Goal: Information Seeking & Learning: Learn about a topic

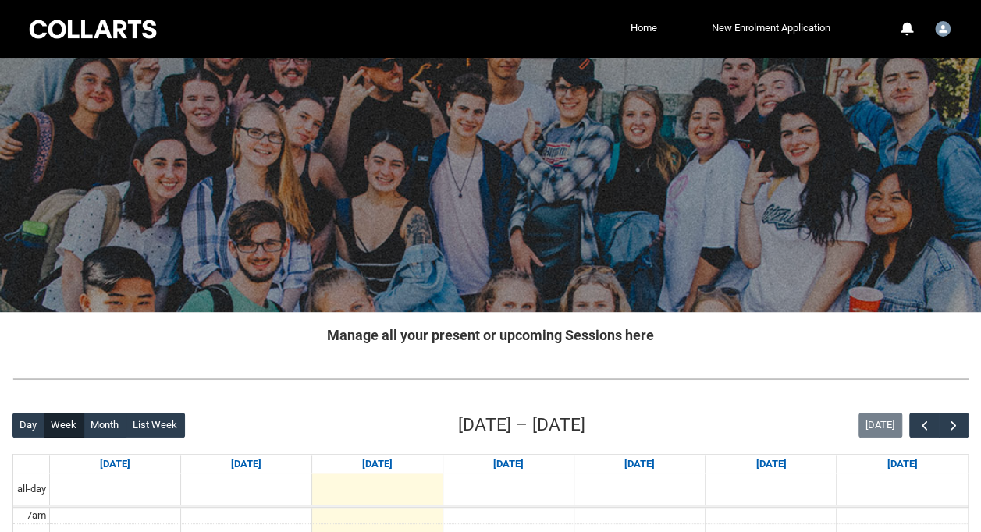
scroll to position [36, 0]
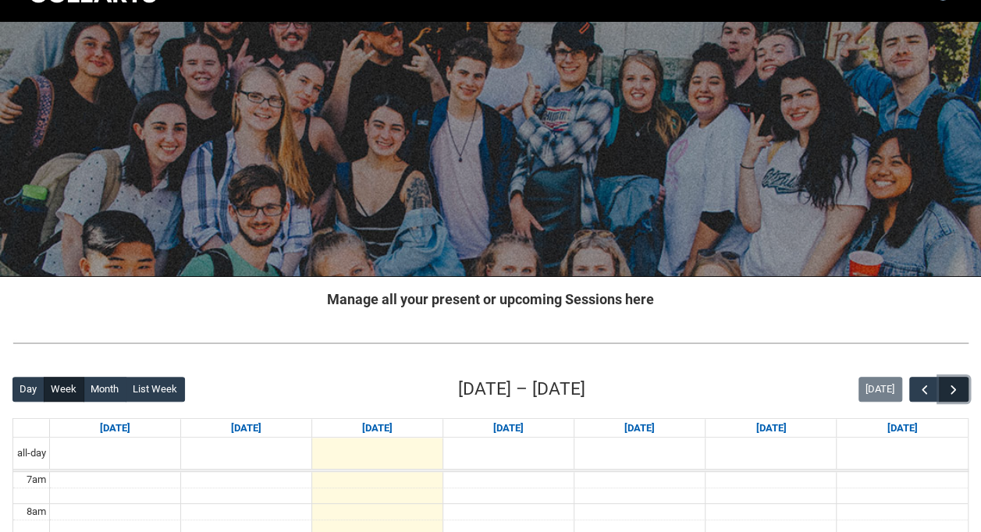
click at [960, 391] on span "button" at bounding box center [954, 391] width 16 height 16
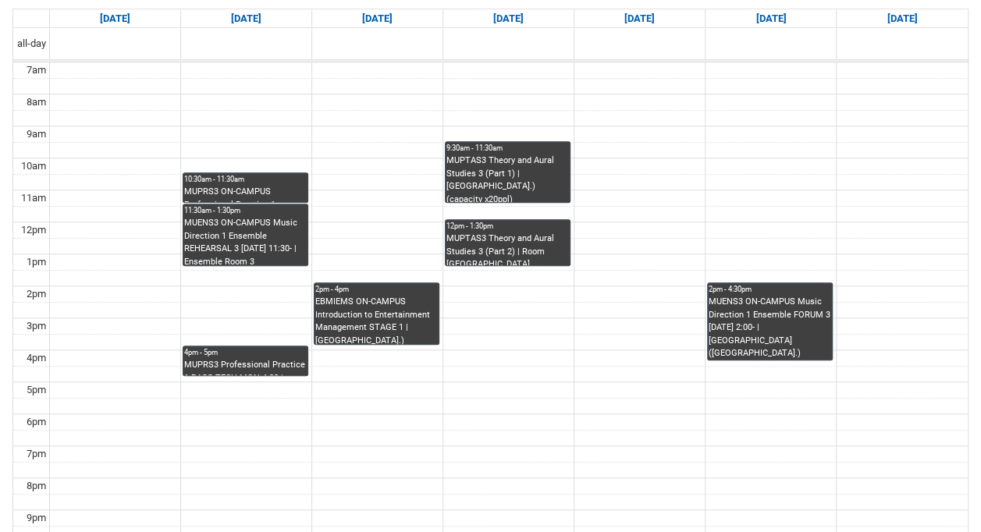
scroll to position [447, 0]
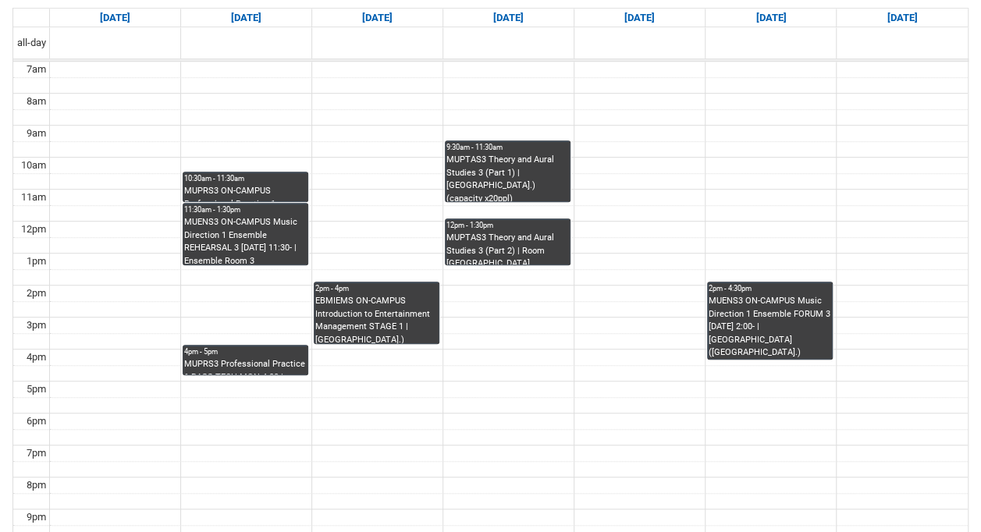
click at [251, 183] on div "10:30am - 11:30am MUPRS3 ON-CAMPUS Professional Practice 1 INSTRUMENTAL WORKSHO…" at bounding box center [245, 187] width 123 height 28
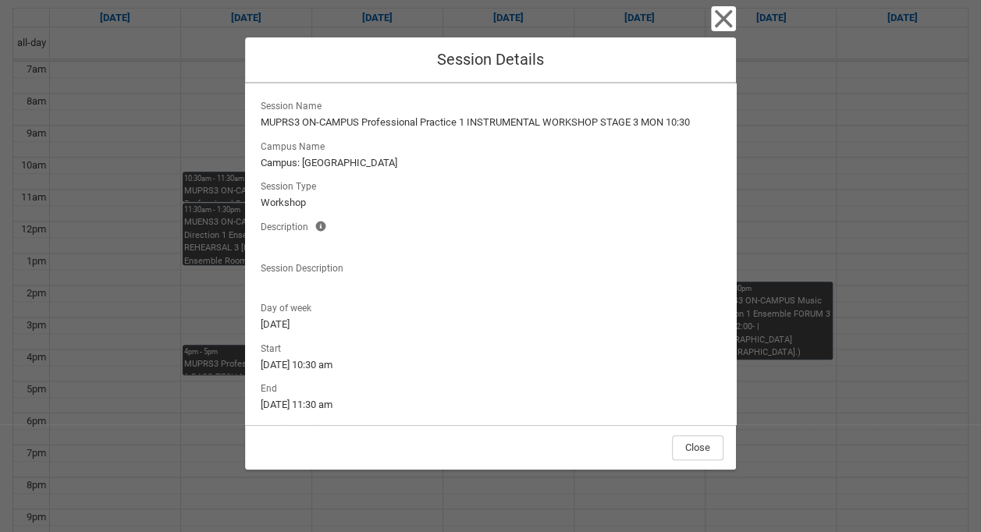
click at [214, 177] on div "Close Session Details Session Name MUPRS3 ON-CAMPUS Professional Practice 1 INS…" at bounding box center [490, 266] width 981 height 532
click at [199, 211] on div "Close Session Details Session Name MUPRS3 ON-CAMPUS Professional Practice 1 INS…" at bounding box center [490, 266] width 981 height 532
click at [723, 23] on icon "button" at bounding box center [723, 18] width 25 height 25
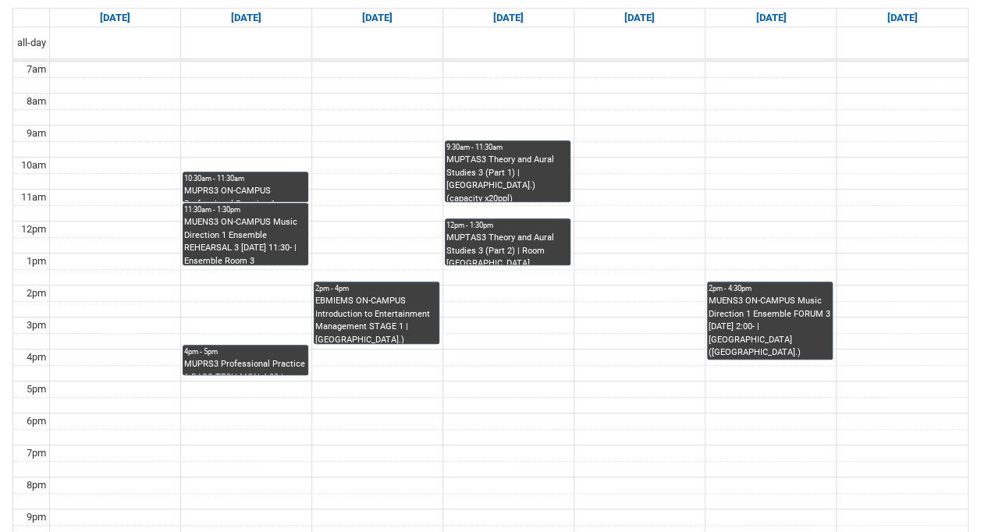
click at [278, 364] on div "MUPRS3 Professional Practice 1 BASS TECH MON 4:00 | Ensemble Room 7 (Brunswick …" at bounding box center [245, 366] width 123 height 16
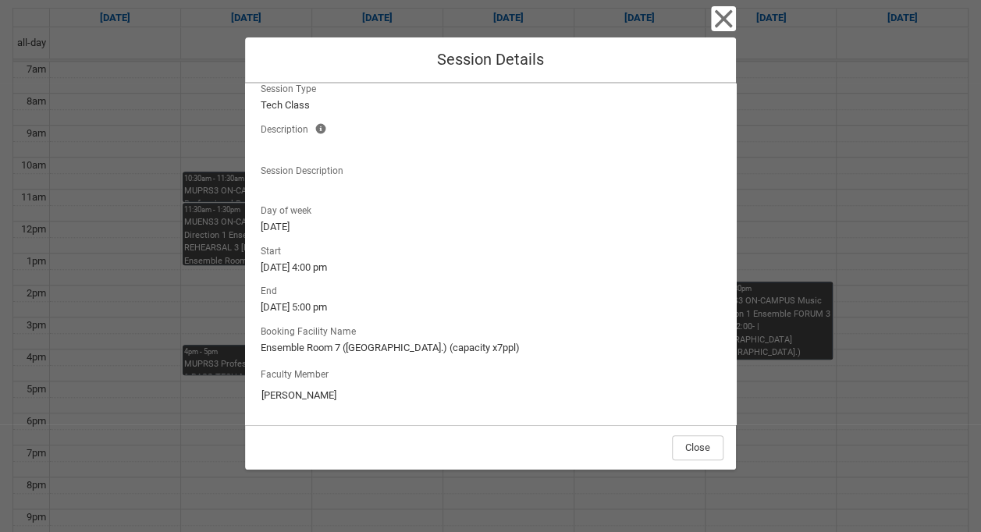
scroll to position [0, 0]
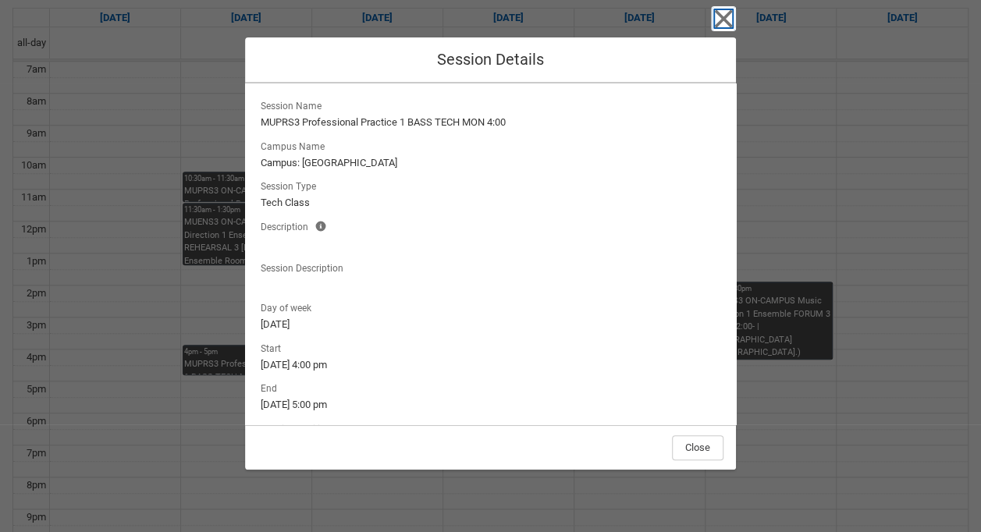
click at [719, 19] on icon "button" at bounding box center [723, 18] width 25 height 25
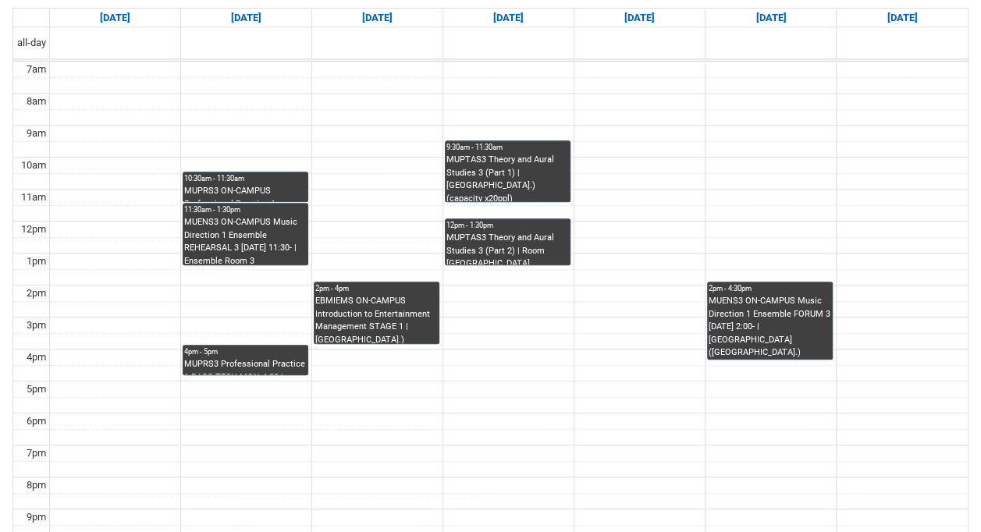
click at [365, 322] on div "EBMIEMS ON-CAMPUS Introduction to Entertainment Management STAGE 1 | [GEOGRAPHI…" at bounding box center [376, 319] width 123 height 48
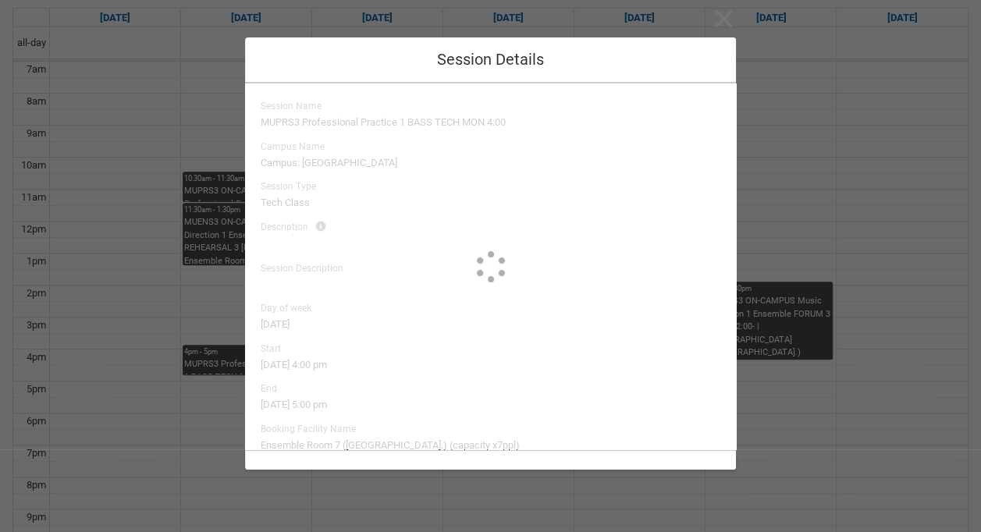
type input "[PERSON_NAME]"
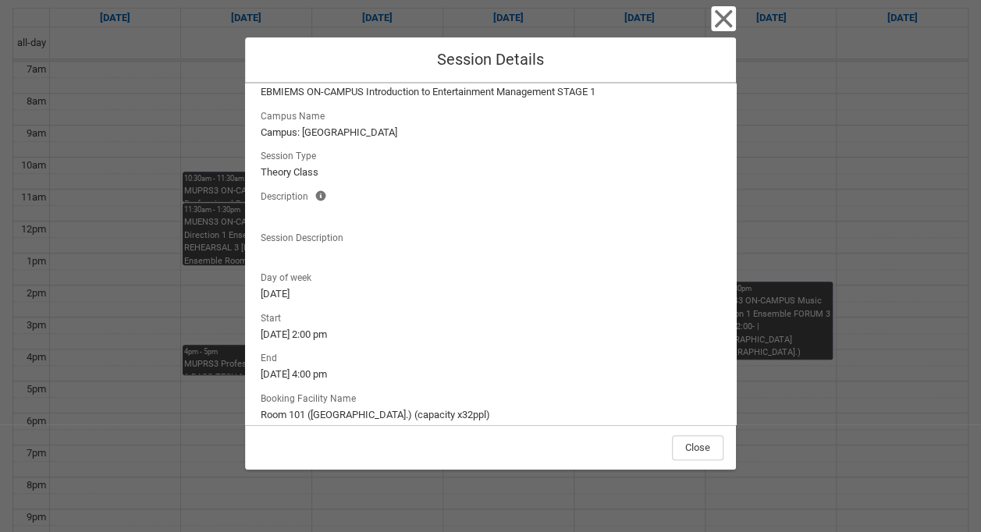
scroll to position [98, 0]
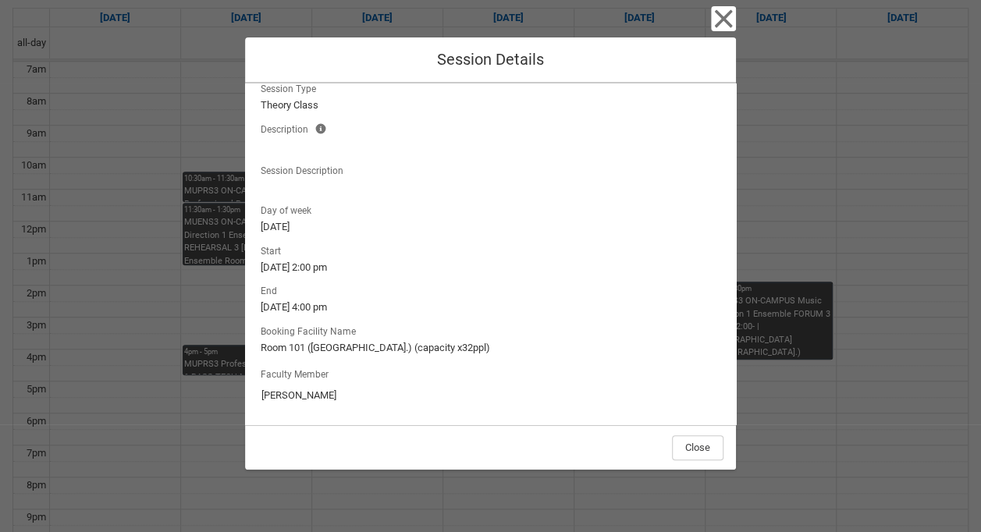
click at [713, 32] on div "Close Session Details Session Name EBMIEMS ON-CAMPUS Introduction to Entertainm…" at bounding box center [490, 266] width 491 height 532
click at [723, 22] on icon "button" at bounding box center [723, 18] width 25 height 25
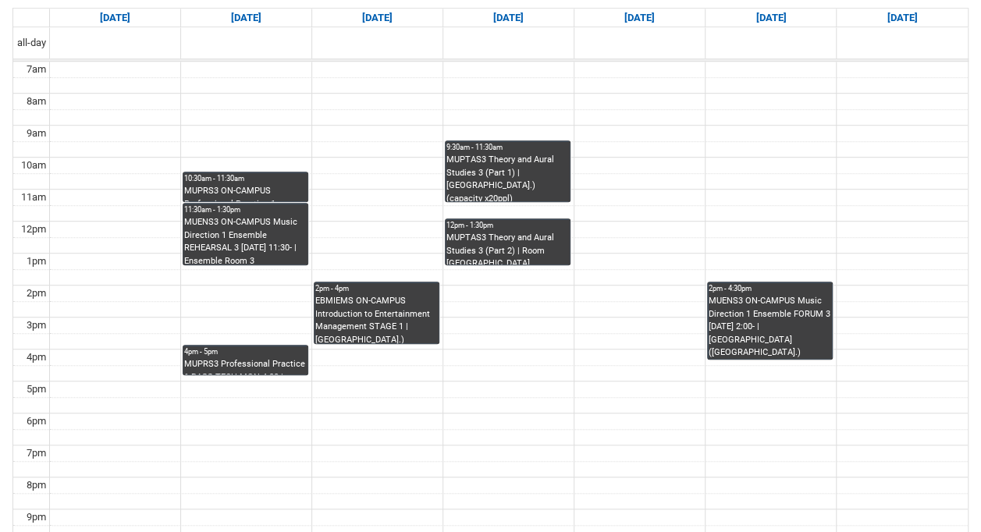
click at [512, 186] on div "MUPTAS3 Theory and Aural Studies 3 (Part 1) | [GEOGRAPHIC_DATA].) (capacity x20…" at bounding box center [508, 178] width 123 height 48
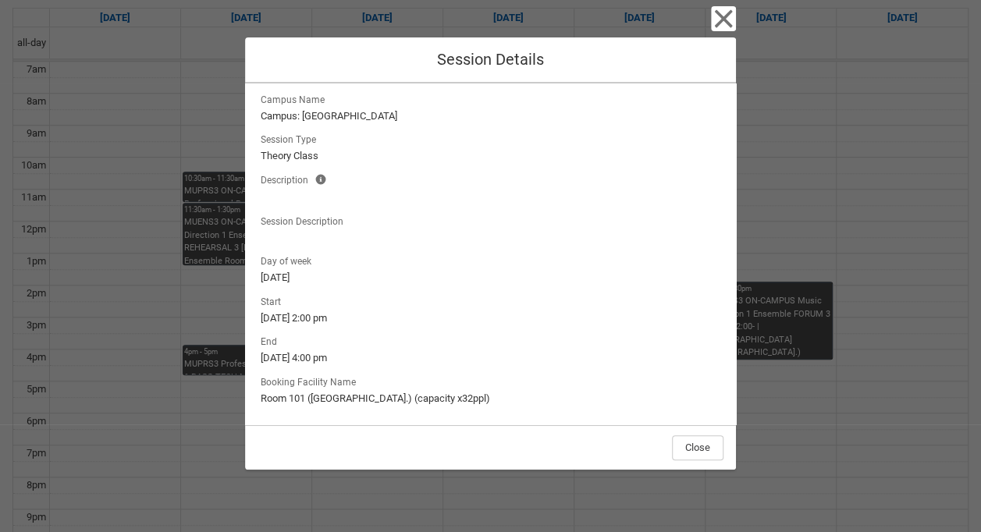
scroll to position [46, 0]
click at [721, 27] on icon "button" at bounding box center [723, 18] width 25 height 25
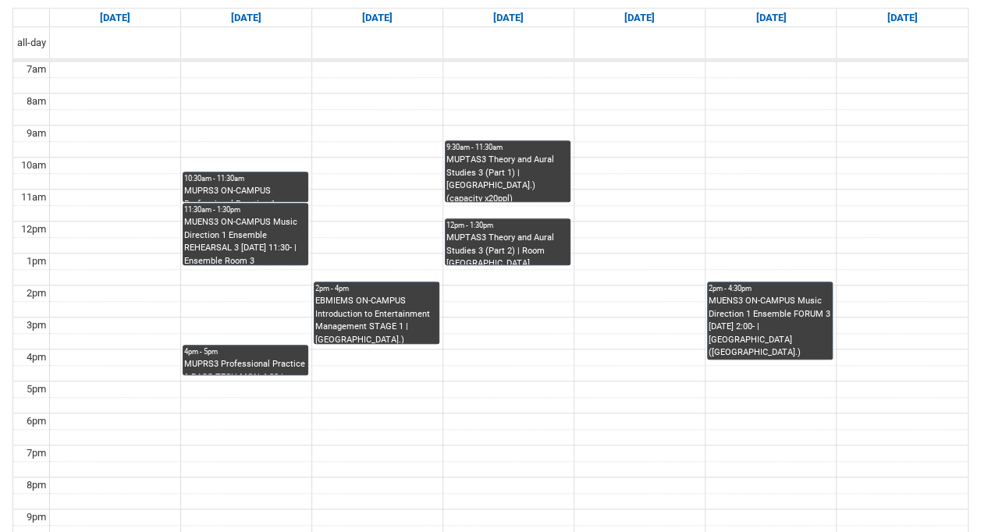
click at [530, 158] on div "MUPTAS3 Theory and Aural Studies 3 (Part 1) | [GEOGRAPHIC_DATA].) (capacity x20…" at bounding box center [508, 178] width 123 height 48
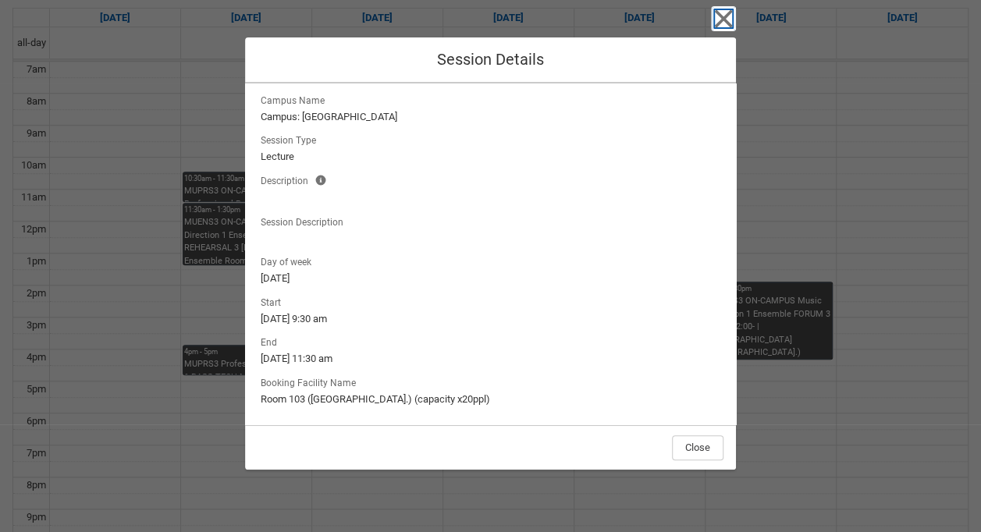
click at [721, 11] on icon "button" at bounding box center [723, 18] width 25 height 25
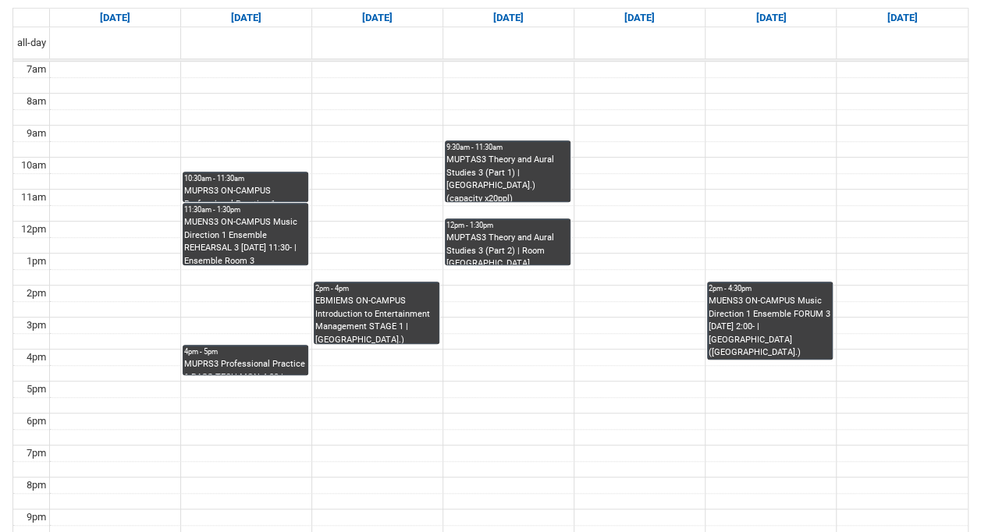
click at [521, 247] on div "MUPTAS3 Theory and Aural Studies 3 (Part 2) | Room [GEOGRAPHIC_DATA] ([GEOGRAPH…" at bounding box center [508, 248] width 123 height 33
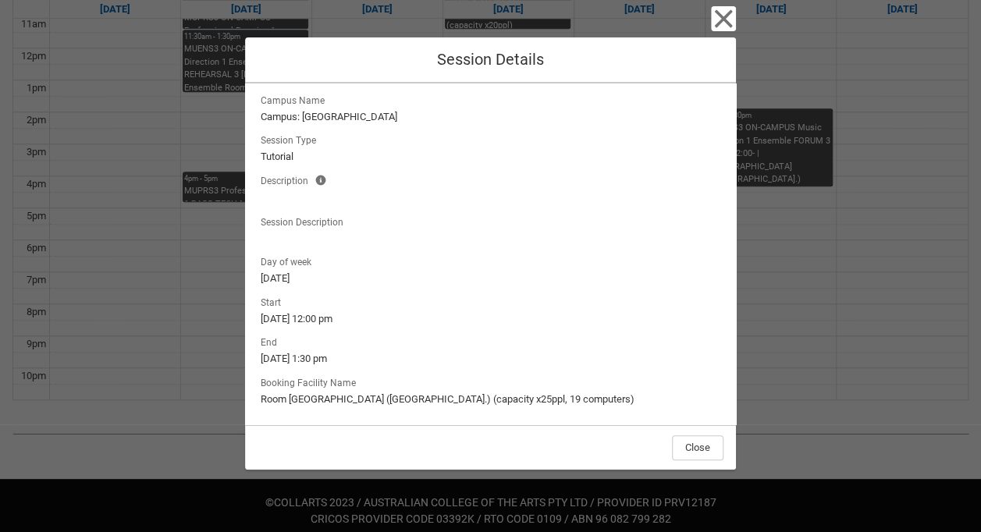
scroll to position [0, 0]
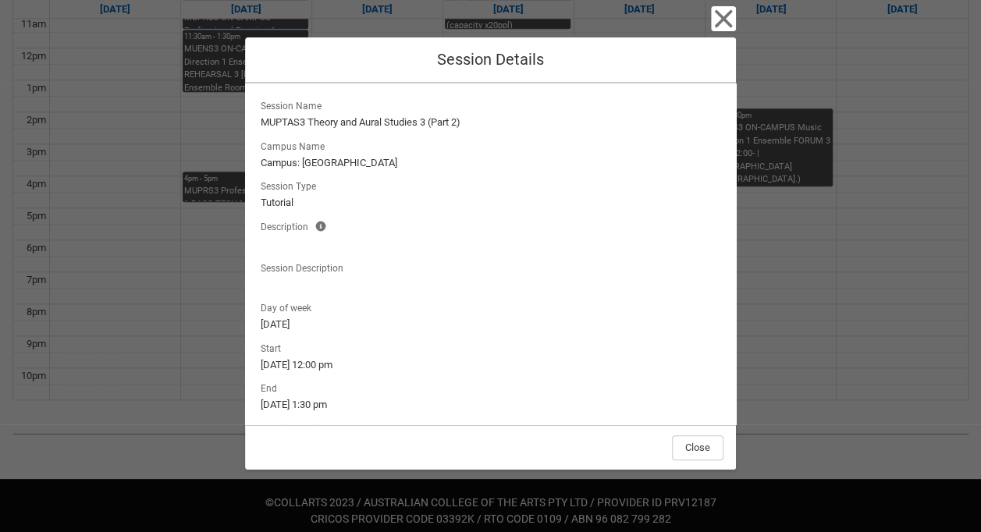
click at [768, 119] on div "Close Session Details Session Name MUPTAS3 Theory and Aural Studies 3 (Part 2) …" at bounding box center [490, 266] width 981 height 532
click at [724, 2] on div "Close Session Details Session Name MUPTAS3 Theory and Aural Studies 3 (Part 2) …" at bounding box center [490, 266] width 491 height 532
click at [723, 2] on div "Close Session Details Session Name MUPTAS3 Theory and Aural Studies 3 (Part 2) …" at bounding box center [490, 266] width 491 height 532
click at [723, 7] on icon "button" at bounding box center [723, 18] width 25 height 25
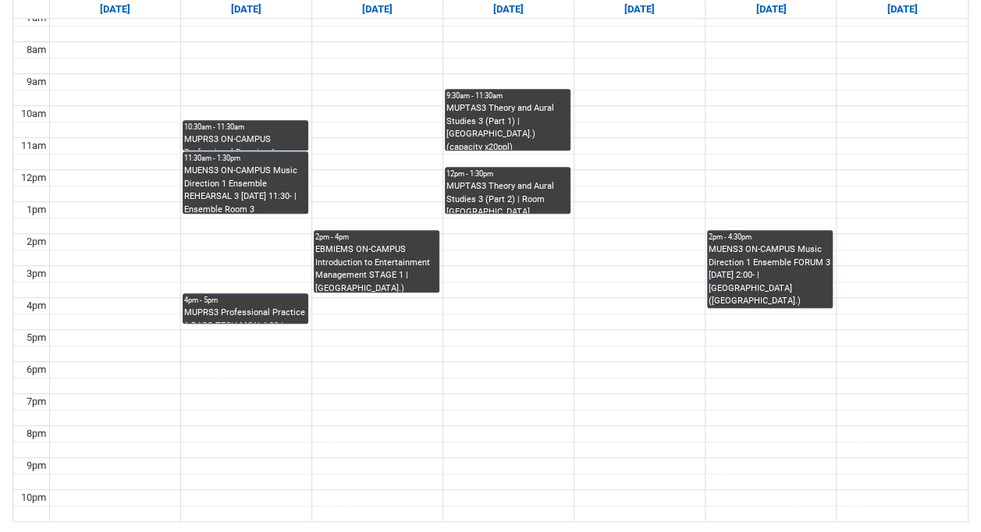
scroll to position [489, 0]
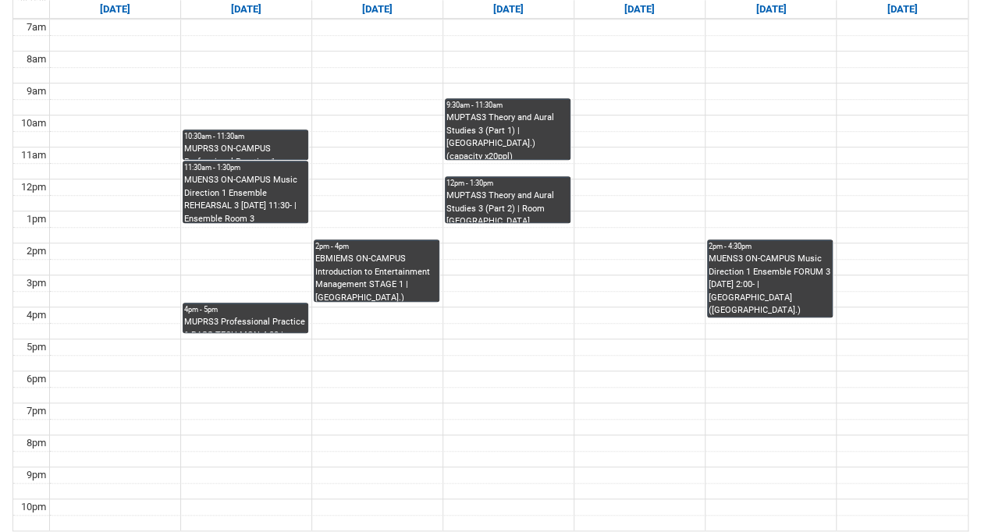
click at [216, 194] on div "MUENS3 ON-CAMPUS Music Direction 1 Ensemble REHEARSAL 3 [DATE] 11:30- | Ensembl…" at bounding box center [245, 198] width 123 height 48
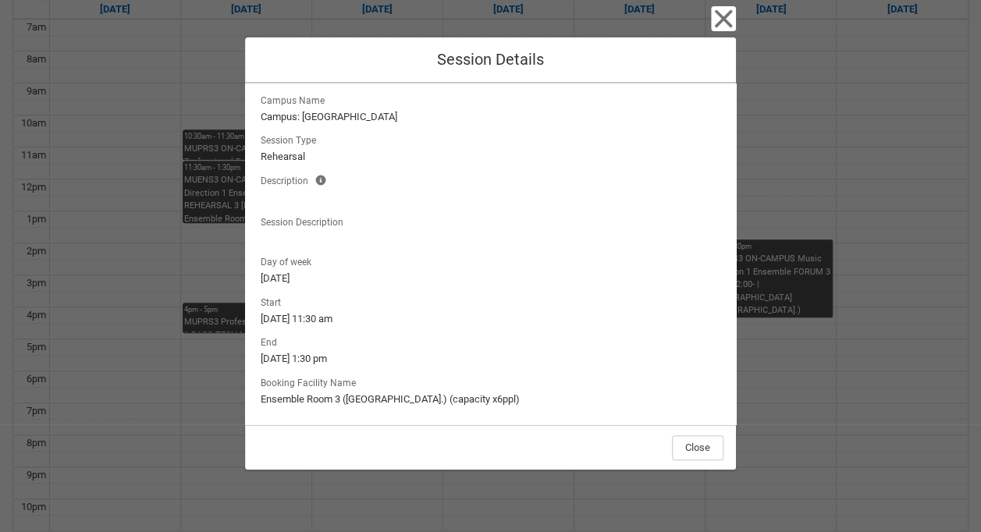
scroll to position [0, 0]
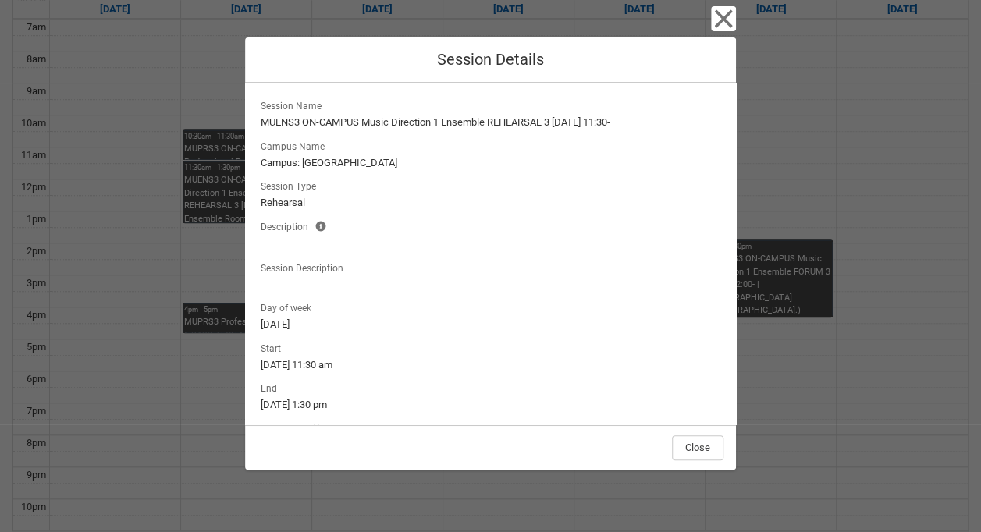
click at [205, 96] on div "Close Session Details Session Name MUENS3 ON-CAMPUS Music Direction 1 Ensemble …" at bounding box center [490, 266] width 981 height 532
click at [230, 155] on div "Close Session Details Session Name MUENS3 ON-CAMPUS Music Direction 1 Ensemble …" at bounding box center [490, 266] width 981 height 532
click at [707, 39] on div "Close Session Details" at bounding box center [490, 60] width 491 height 46
click at [716, 18] on icon "button" at bounding box center [723, 18] width 25 height 25
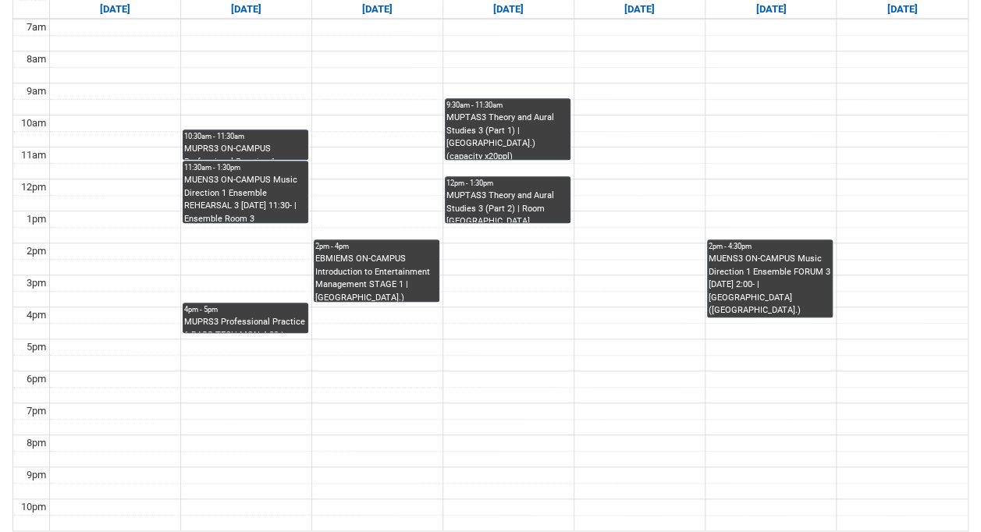
click at [211, 144] on div "MUPRS3 ON-CAMPUS Professional Practice 1 INSTRUMENTAL WORKSHOP STAGE 3 MON 10:3…" at bounding box center [245, 151] width 123 height 16
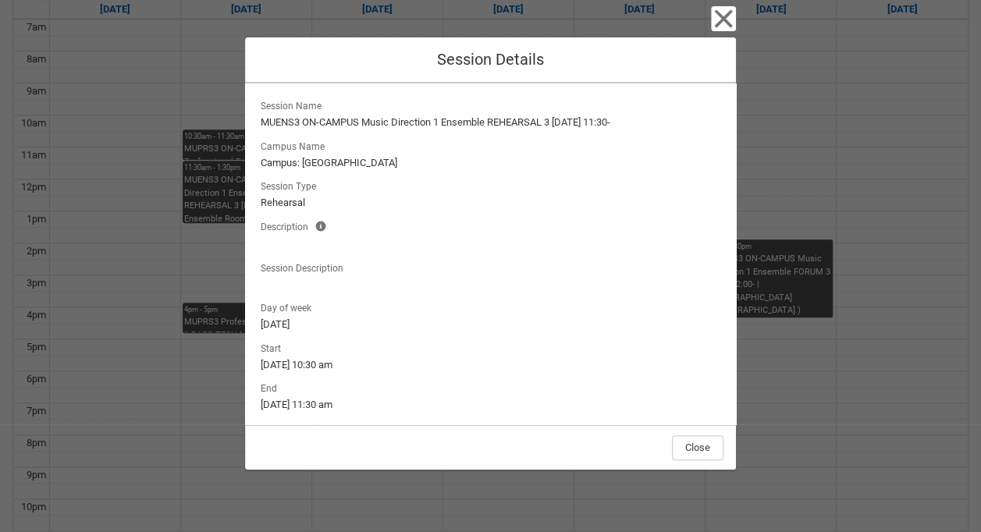
scroll to position [98, 0]
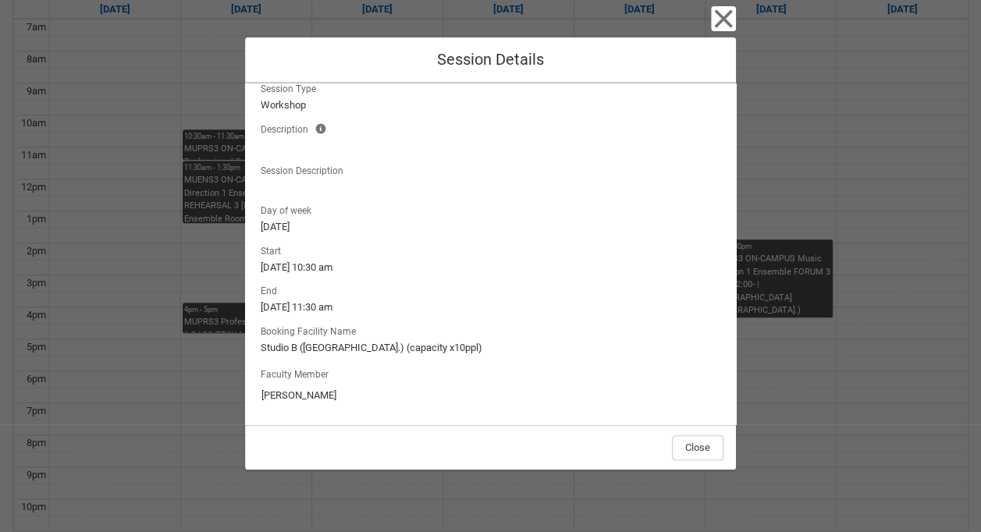
click at [212, 194] on div "Close Session Details Session Name MUPRS3 ON-CAMPUS Professional Practice 1 INS…" at bounding box center [490, 266] width 981 height 532
click at [228, 207] on div "Close Session Details Session Name MUPRS3 ON-CAMPUS Professional Practice 1 INS…" at bounding box center [490, 266] width 981 height 532
click at [724, 20] on icon "button" at bounding box center [723, 18] width 25 height 25
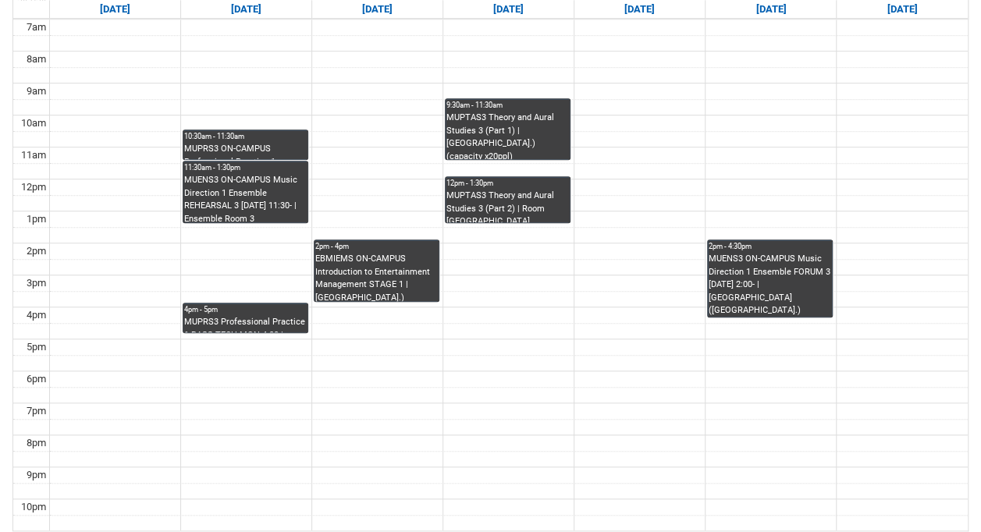
click at [225, 198] on div "MUENS3 ON-CAMPUS Music Direction 1 Ensemble REHEARSAL 3 [DATE] 11:30- | Ensembl…" at bounding box center [245, 198] width 123 height 48
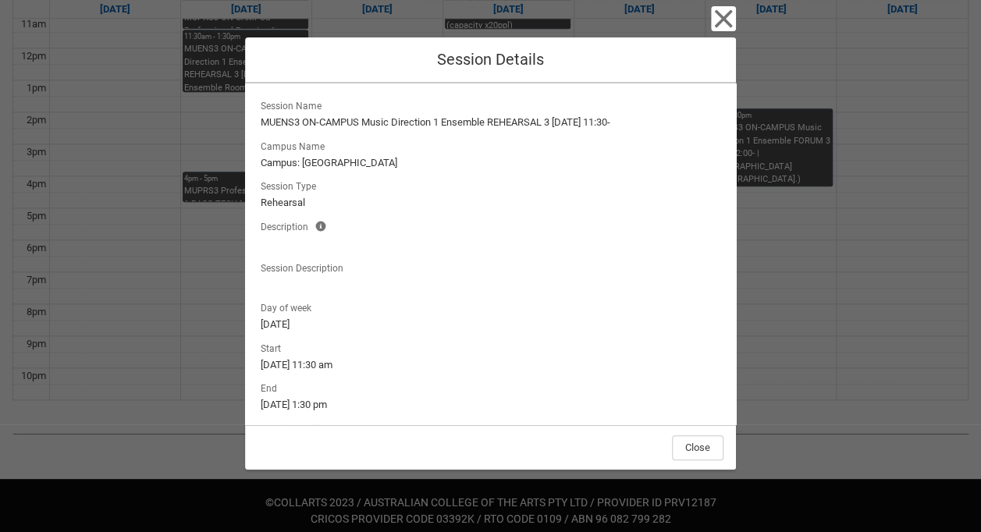
scroll to position [46, 0]
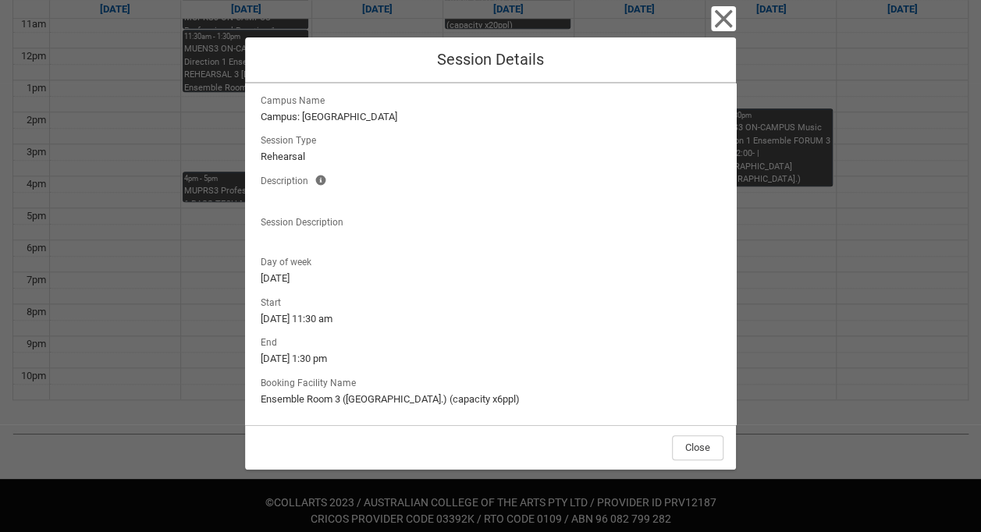
click at [181, 257] on div "Close Session Details Session Name MUENS3 ON-CAMPUS Music Direction 1 Ensemble …" at bounding box center [490, 266] width 981 height 532
click at [718, 12] on icon "button" at bounding box center [723, 19] width 18 height 18
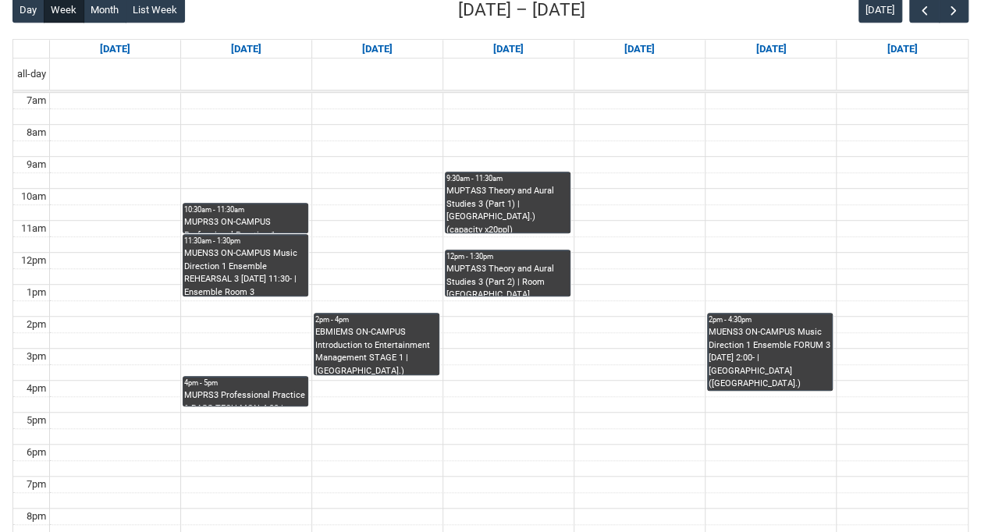
scroll to position [412, 0]
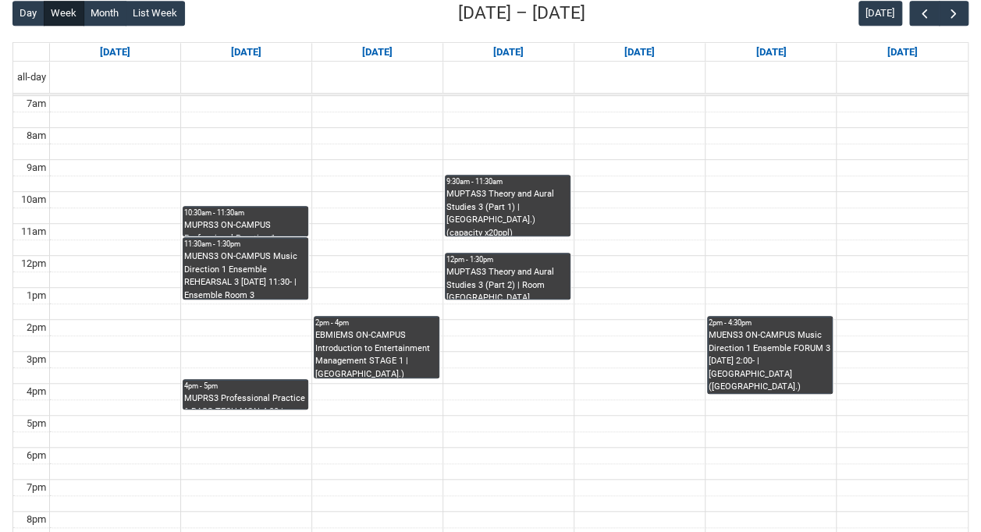
click at [212, 384] on div "4pm - 5pm" at bounding box center [245, 386] width 123 height 11
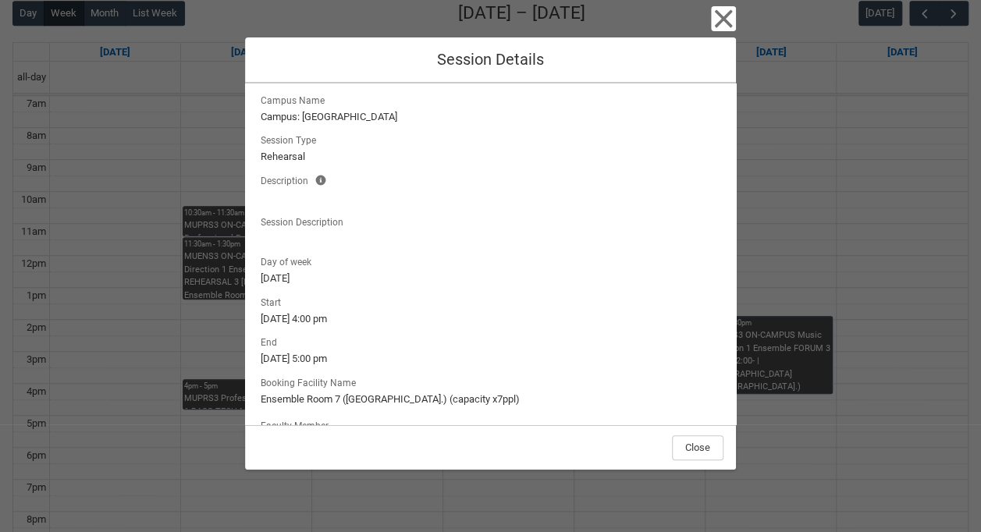
scroll to position [98, 0]
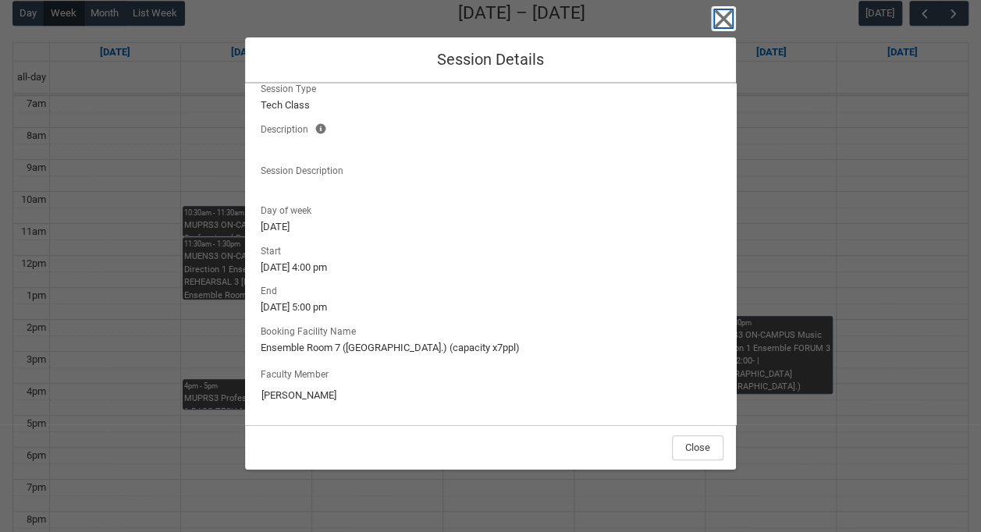
click at [721, 26] on icon "button" at bounding box center [723, 18] width 25 height 25
